Goal: Connect with others: Connect with others

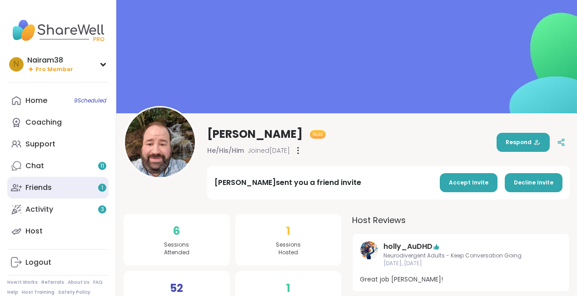
click at [78, 188] on link "Friends 1" at bounding box center [57, 188] width 101 height 22
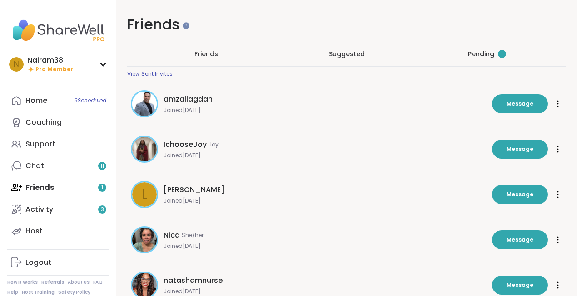
click at [348, 56] on span "Suggested" at bounding box center [347, 53] width 36 height 9
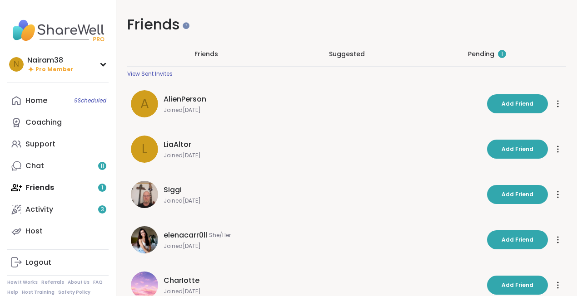
click at [477, 52] on div "Pending 1" at bounding box center [487, 53] width 38 height 9
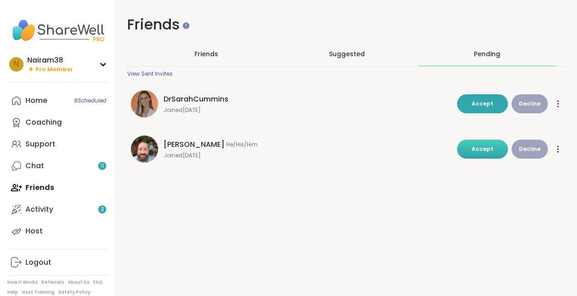
click at [480, 150] on span "Accept" at bounding box center [482, 149] width 22 height 8
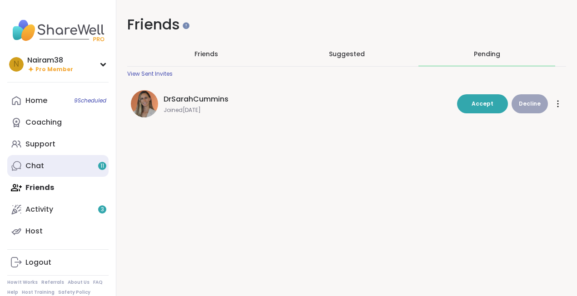
click at [56, 164] on link "Chat 11" at bounding box center [57, 166] width 101 height 22
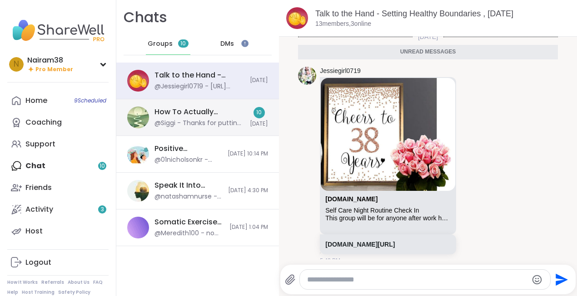
click at [203, 123] on div "@Siggi - Thanks for putting those links I really appreciate." at bounding box center [199, 123] width 90 height 9
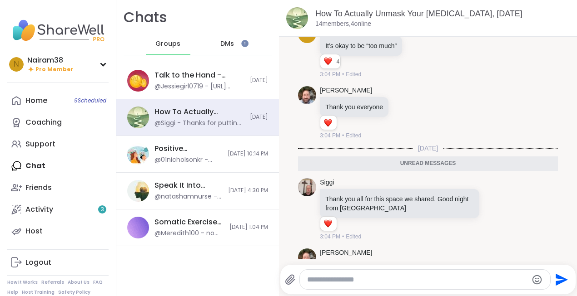
scroll to position [6958, 0]
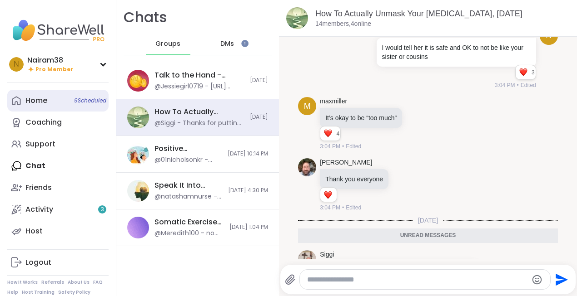
click at [45, 103] on div "Home 9 Scheduled" at bounding box center [36, 101] width 22 height 10
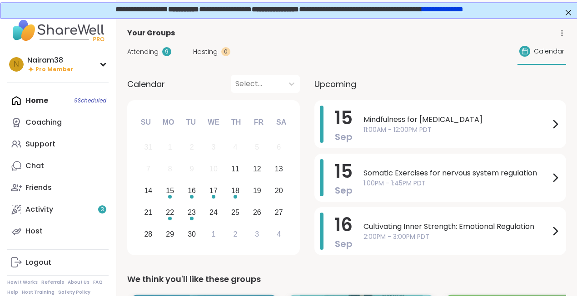
click at [50, 100] on div "Home 9 Scheduled Coaching Support Chat Friends Activity 3 Host" at bounding box center [57, 166] width 101 height 153
click at [261, 172] on div "12" at bounding box center [257, 170] width 20 height 20
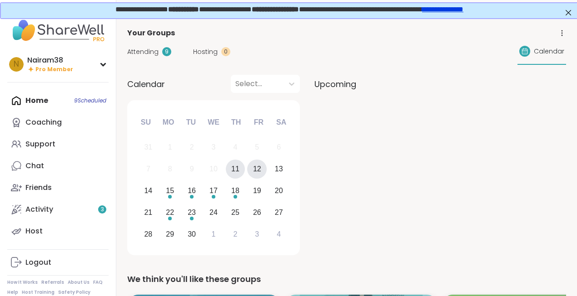
click at [238, 171] on div "11" at bounding box center [235, 169] width 8 height 12
click at [261, 171] on div "12" at bounding box center [257, 169] width 8 height 12
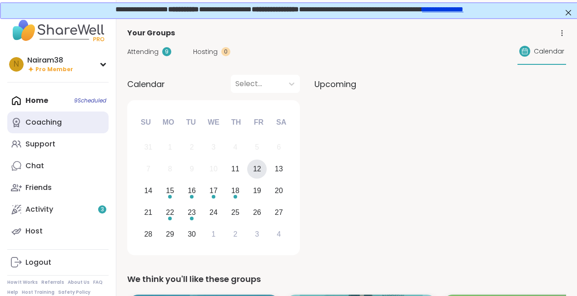
click at [57, 124] on div "Coaching" at bounding box center [43, 123] width 36 height 10
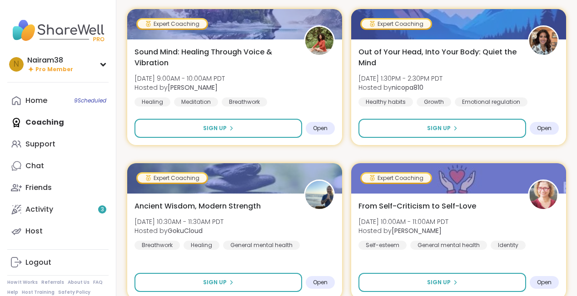
scroll to position [314, 0]
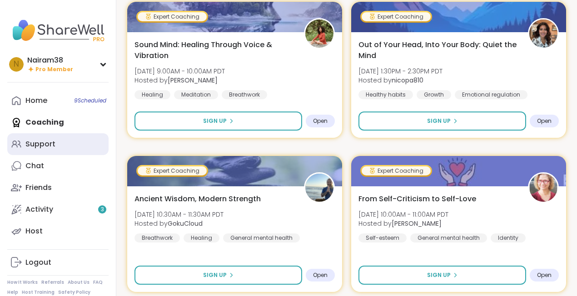
click at [44, 146] on div "Support" at bounding box center [40, 144] width 30 height 10
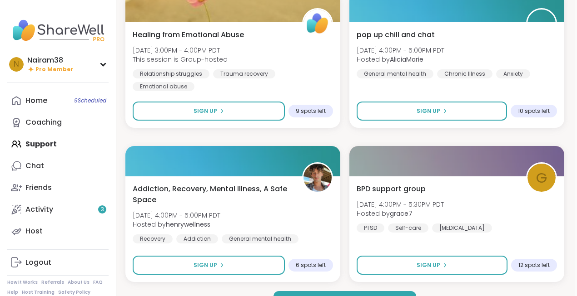
scroll to position [2646, 2]
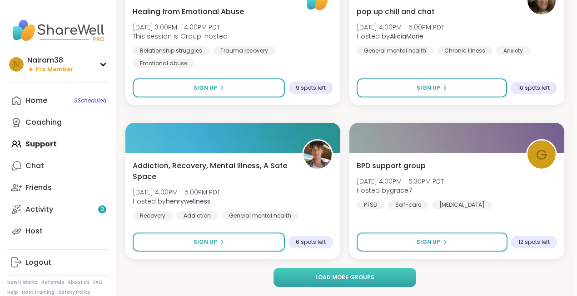
click at [321, 278] on span "Load more groups" at bounding box center [344, 278] width 59 height 8
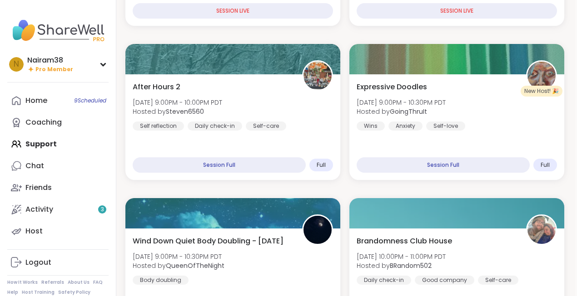
scroll to position [0, 2]
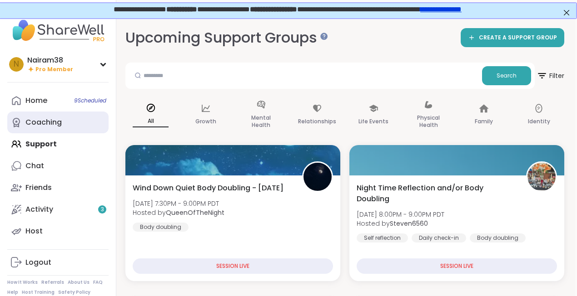
click at [57, 124] on div "Coaching" at bounding box center [43, 123] width 36 height 10
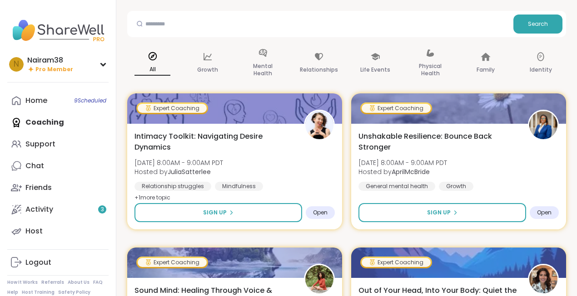
scroll to position [56, 0]
